Goal: Information Seeking & Learning: Learn about a topic

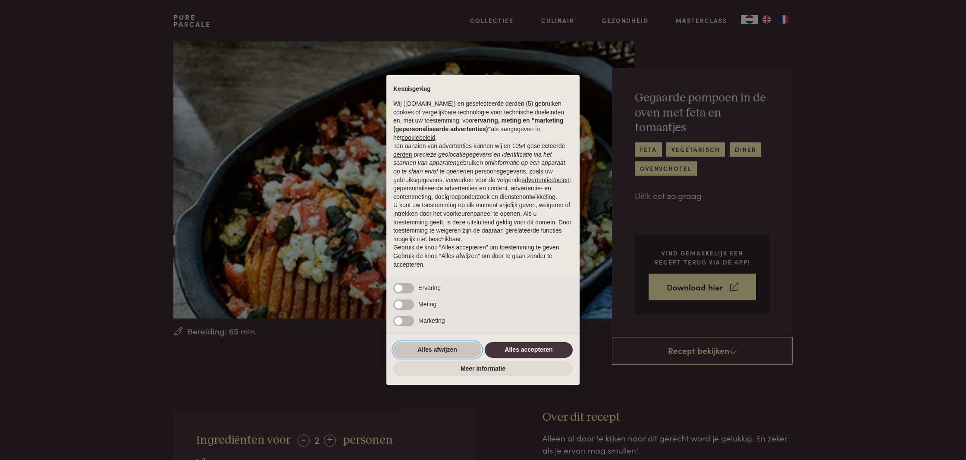
click at [435, 354] on button "Alles afwijzen" at bounding box center [437, 350] width 88 height 16
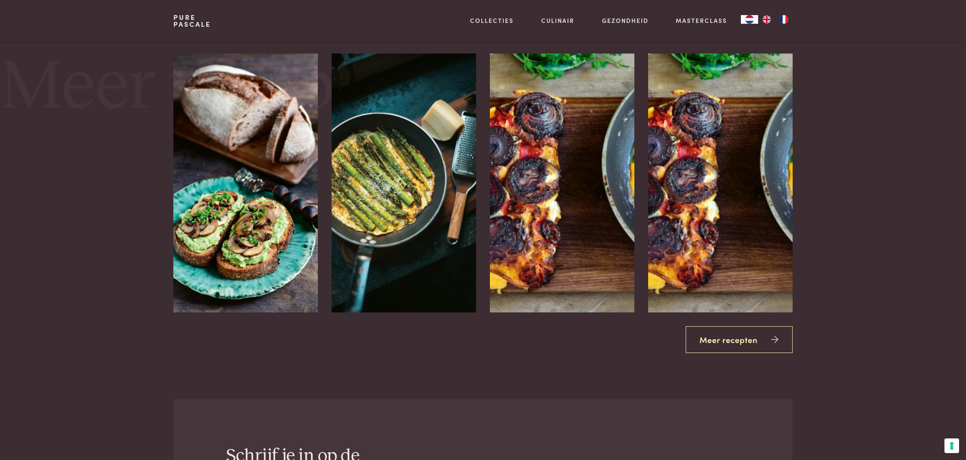
scroll to position [1119, 0]
